Goal: Communication & Community: Answer question/provide support

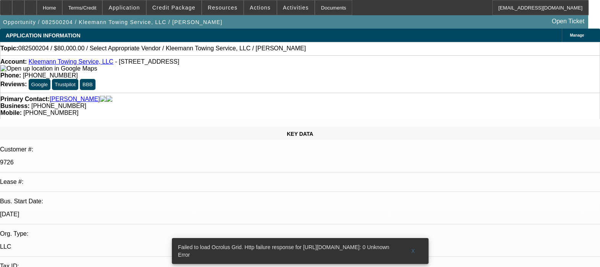
select select "0"
select select "2"
select select "0.1"
select select "1"
select select "2"
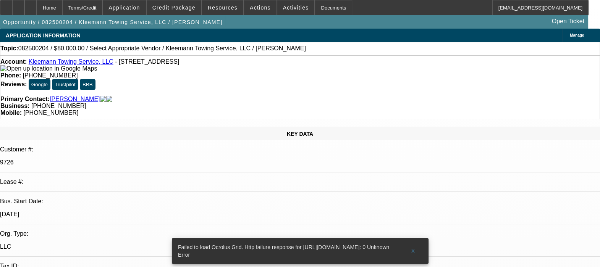
select select "4"
click at [406, 242] on span at bounding box center [413, 251] width 24 height 18
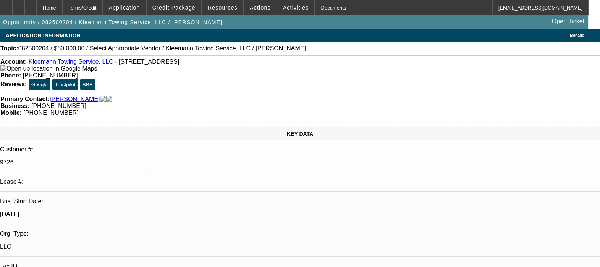
radio input "true"
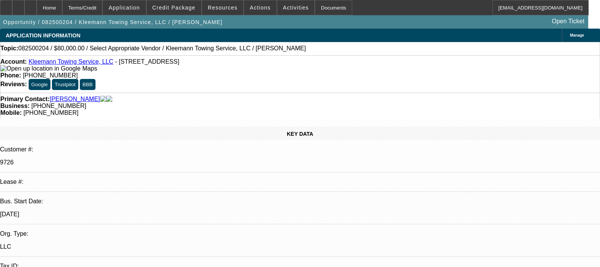
drag, startPoint x: 435, startPoint y: 142, endPoint x: 411, endPoint y: 141, distance: 24.4
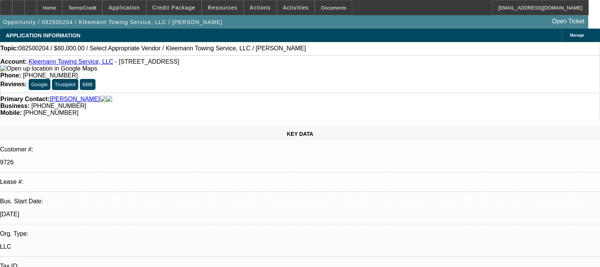
type textarea "CUSTOMER HAS A GOOD PAYING HISTORY, NO ISSUES FOUND. NOT VERY OLD DEALS THOUGH.…"
radio input "false"
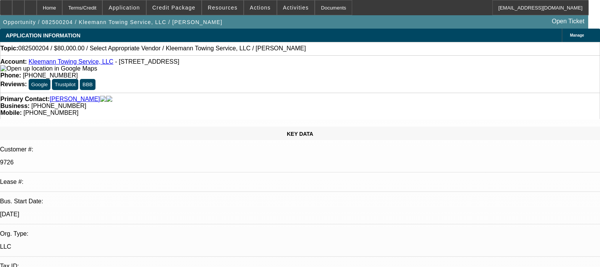
radio input "true"
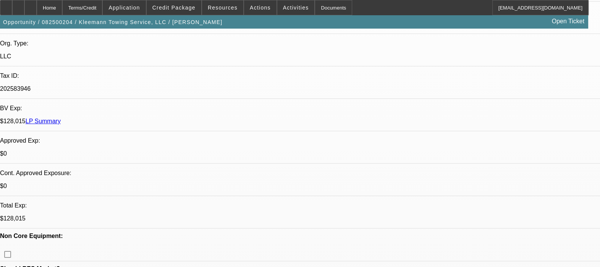
scroll to position [47, 0]
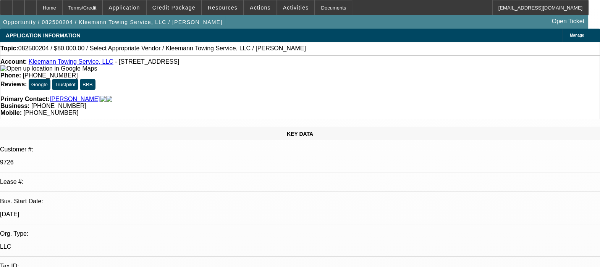
select select "0"
select select "2"
select select "0.1"
select select "1"
select select "2"
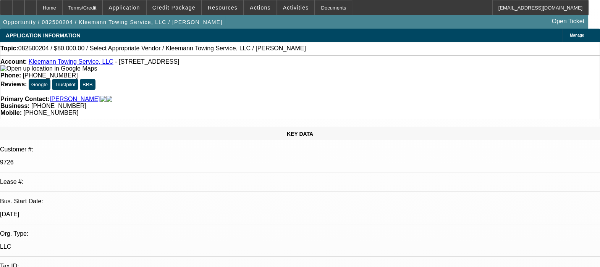
select select "4"
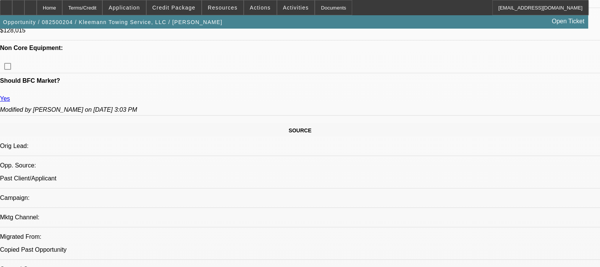
scroll to position [382, 0]
